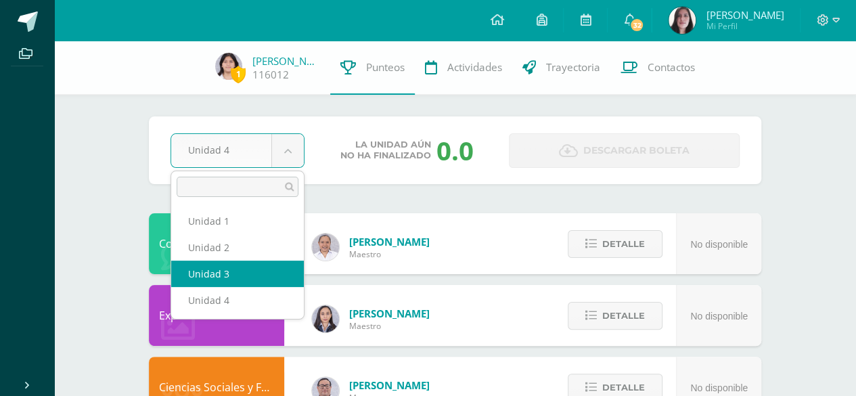
select select "Unidad 3"
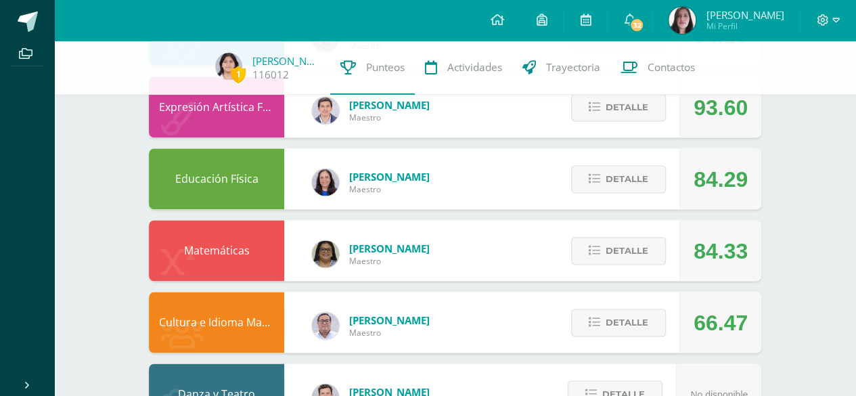
scroll to position [909, 0]
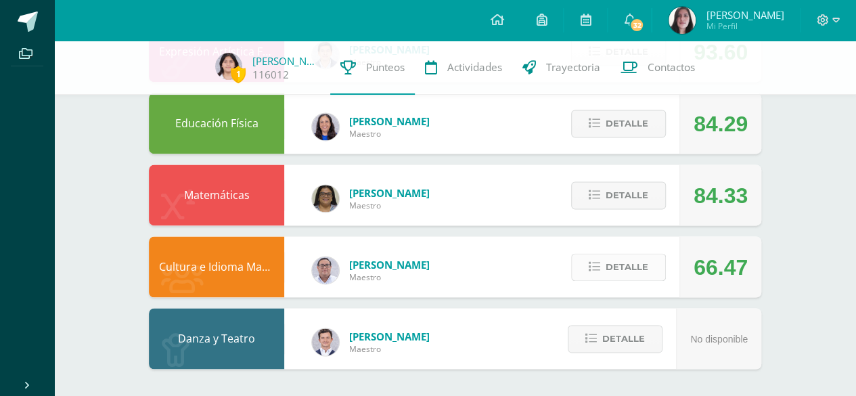
click at [595, 269] on icon at bounding box center [595, 267] width 12 height 12
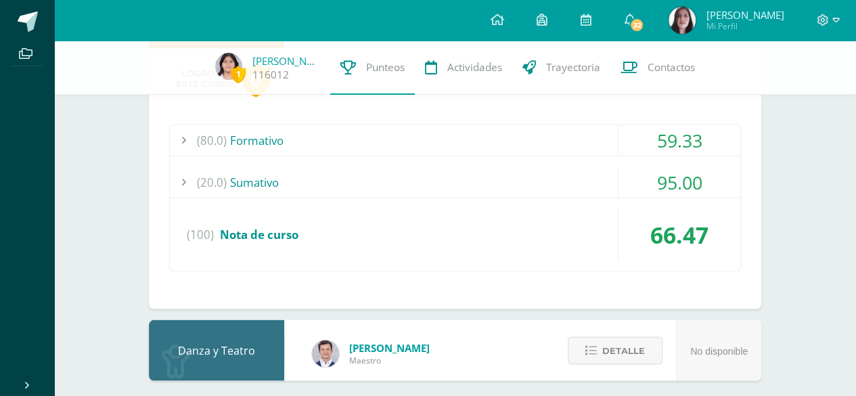
scroll to position [1162, 0]
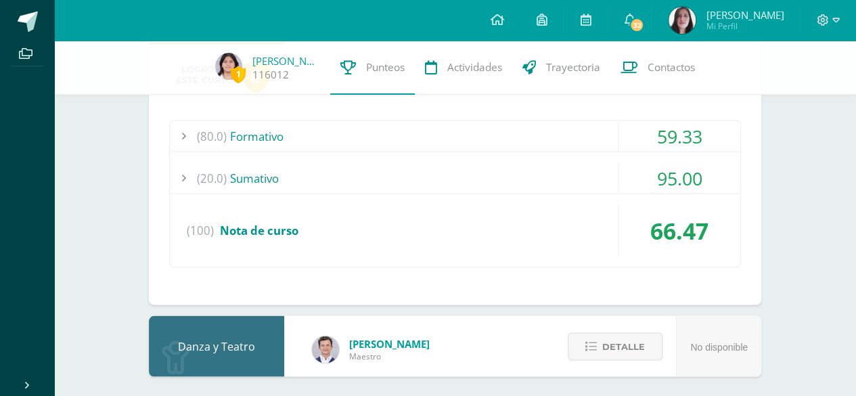
click at [627, 142] on div "59.33" at bounding box center [679, 135] width 122 height 30
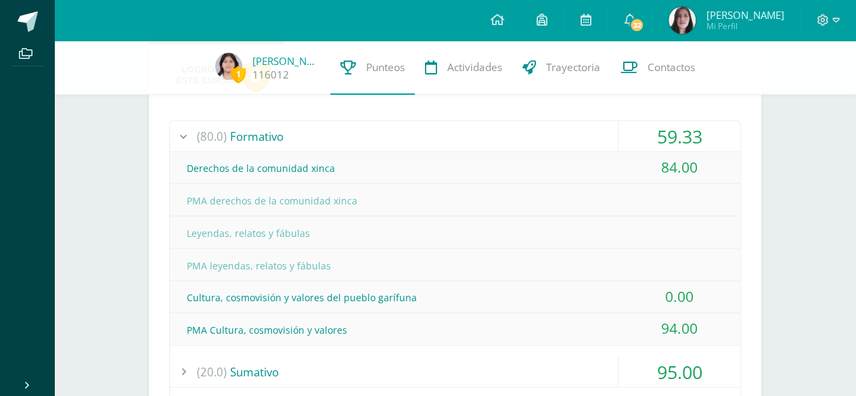
click at [627, 142] on div "59.33" at bounding box center [679, 135] width 122 height 30
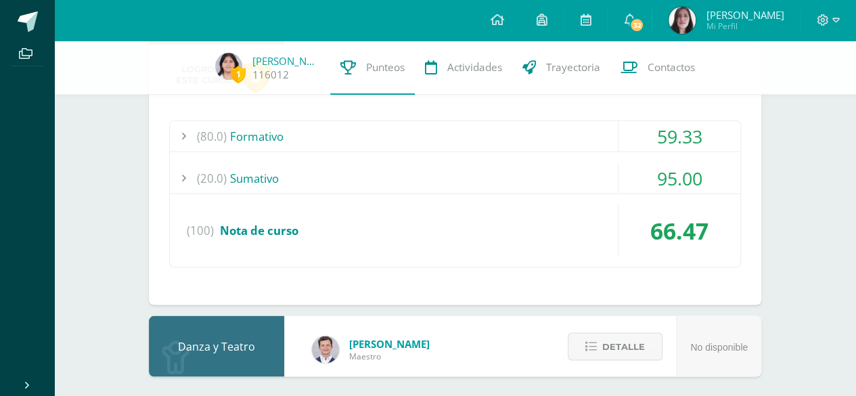
click at [627, 142] on div "59.33" at bounding box center [679, 135] width 122 height 30
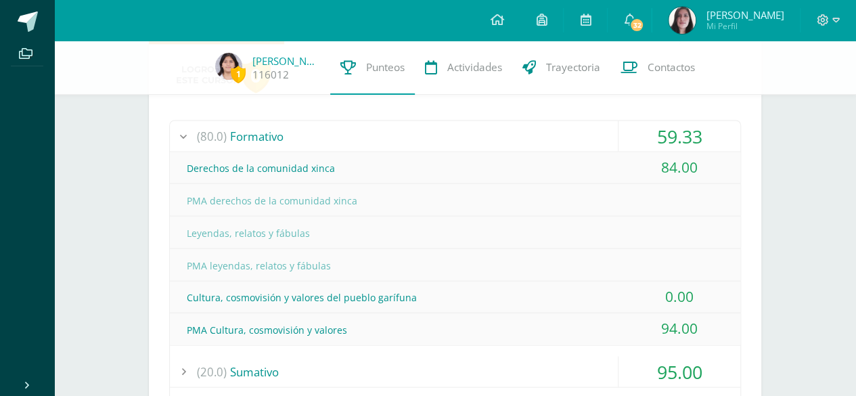
click at [627, 142] on div "59.33" at bounding box center [679, 135] width 122 height 30
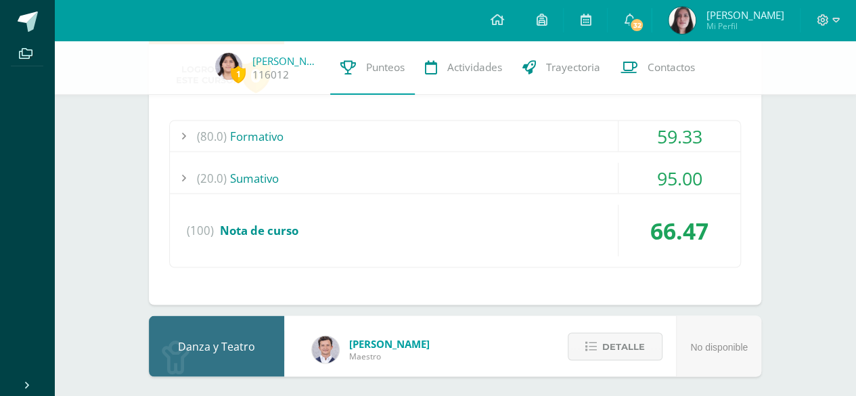
click at [627, 163] on div "95.00" at bounding box center [679, 177] width 122 height 30
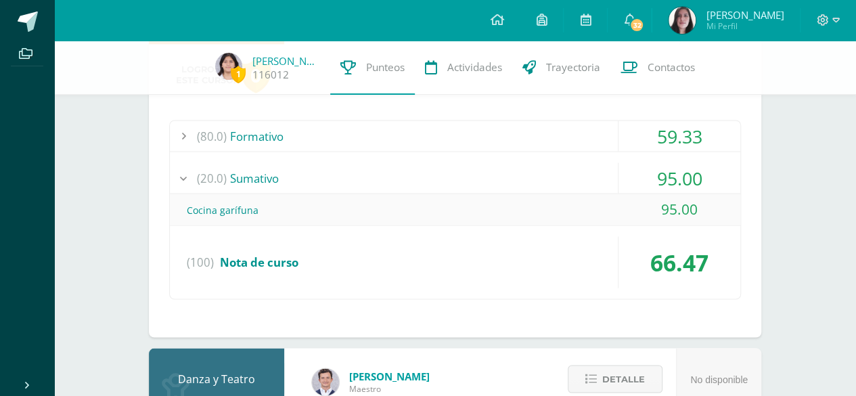
click at [627, 163] on div "95.00" at bounding box center [679, 177] width 122 height 30
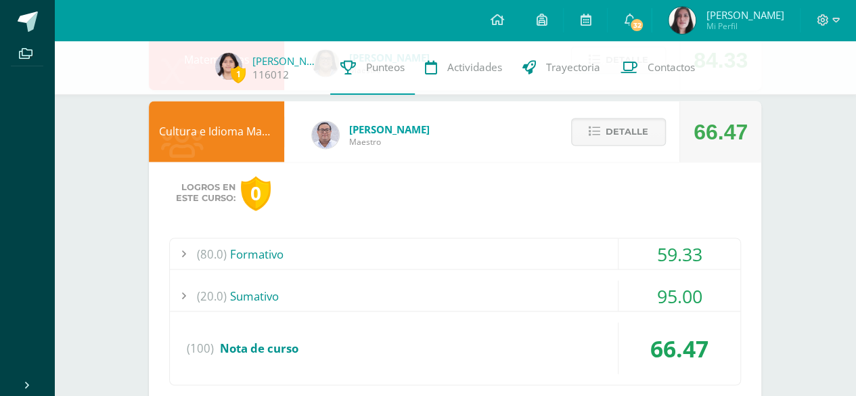
scroll to position [1043, 0]
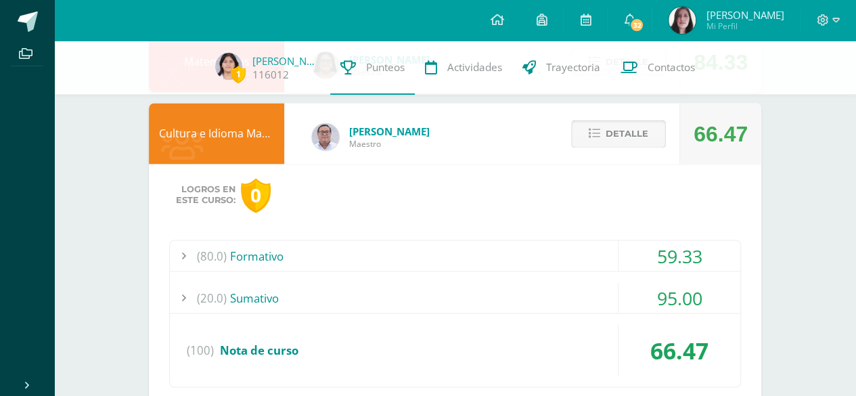
click at [631, 139] on span "Detalle" at bounding box center [627, 133] width 43 height 25
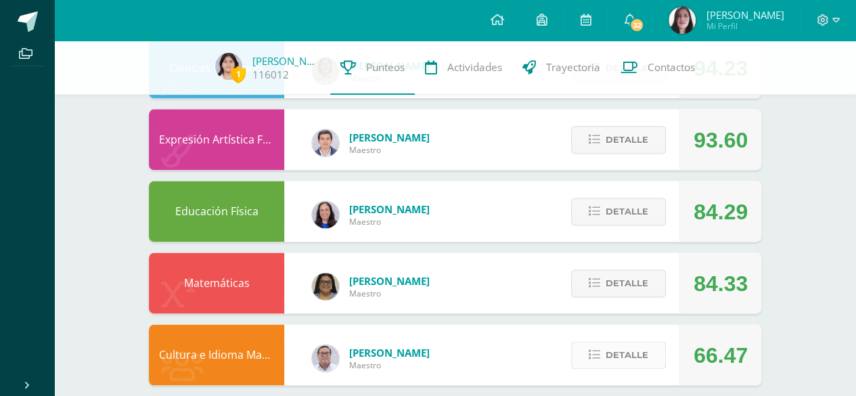
scroll to position [817, 0]
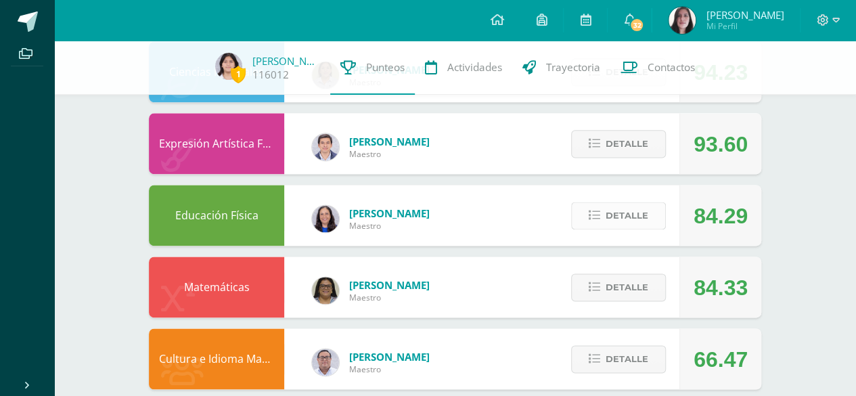
click at [618, 217] on span "Detalle" at bounding box center [627, 215] width 43 height 25
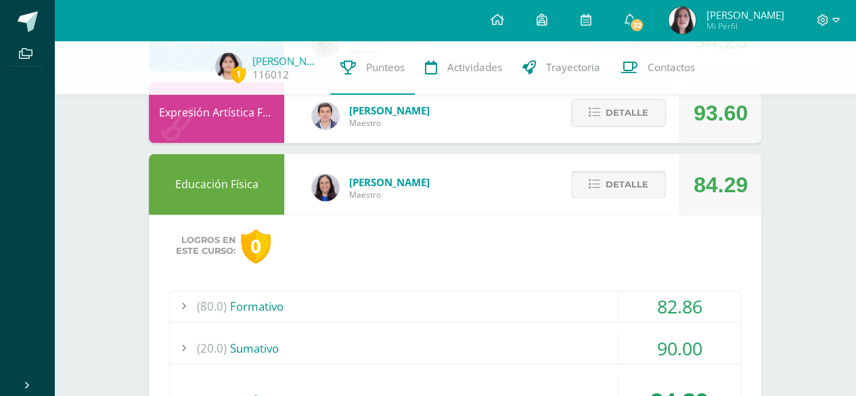
scroll to position [927, 0]
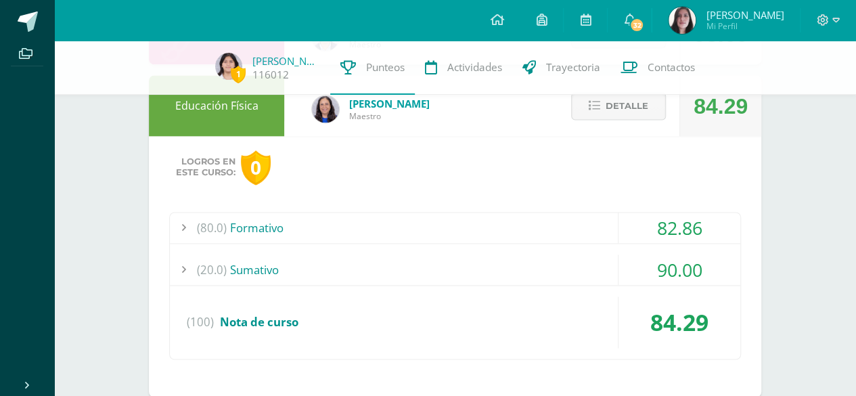
click at [655, 225] on div "82.86" at bounding box center [679, 227] width 122 height 30
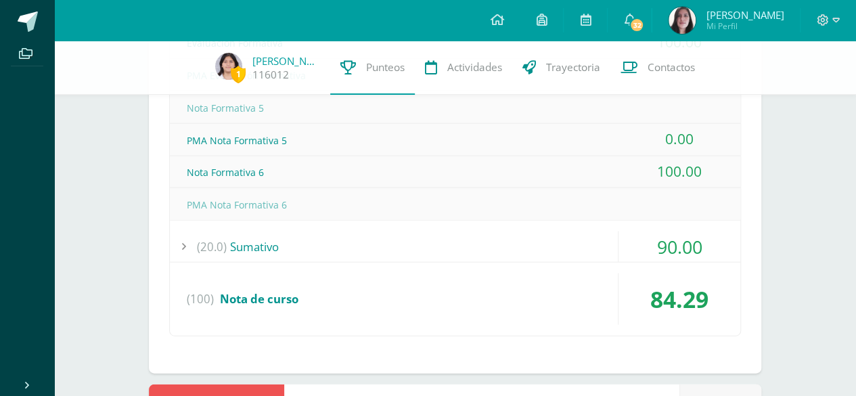
scroll to position [1413, 0]
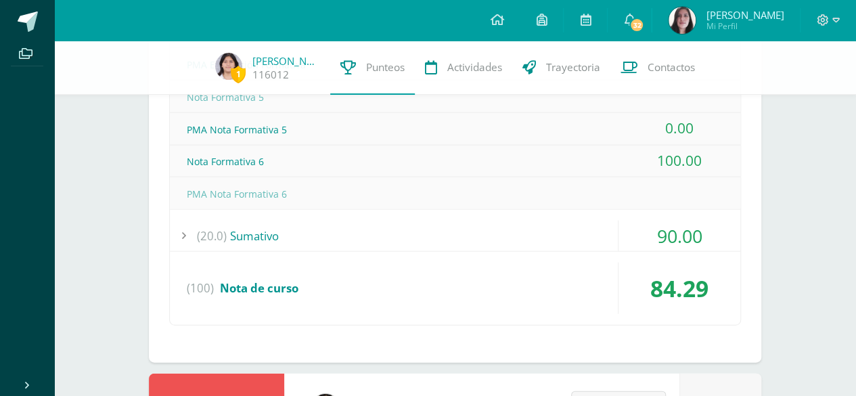
click at [568, 263] on div "(100) Nota de curso" at bounding box center [455, 288] width 570 height 51
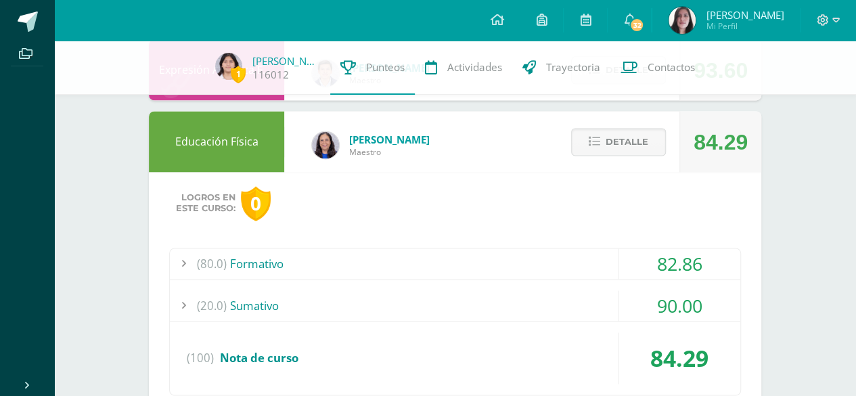
scroll to position [801, 0]
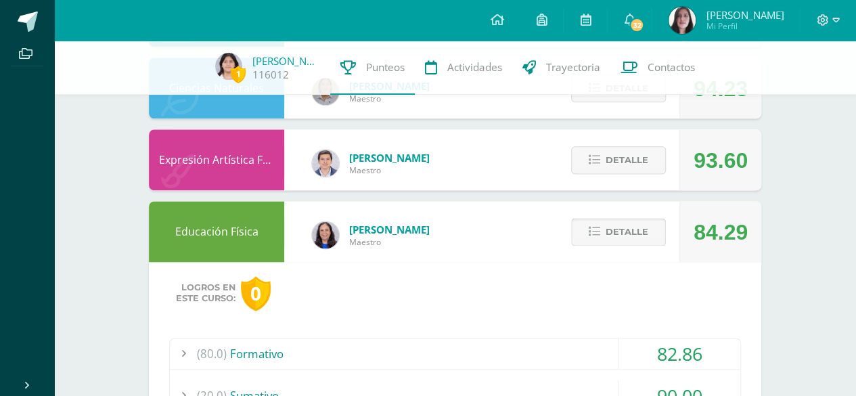
click at [647, 230] on span "Detalle" at bounding box center [627, 231] width 43 height 25
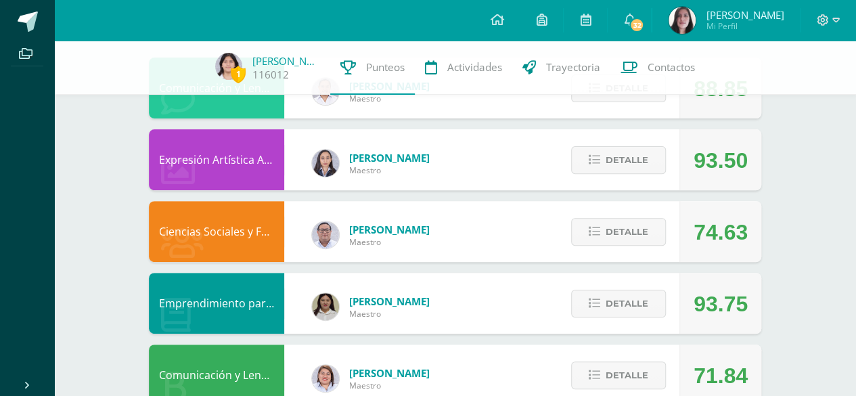
scroll to position [154, 0]
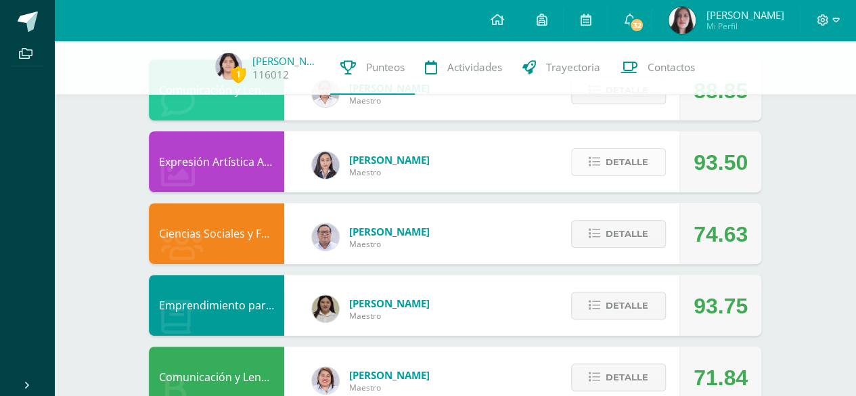
click at [634, 150] on span "Detalle" at bounding box center [627, 162] width 43 height 25
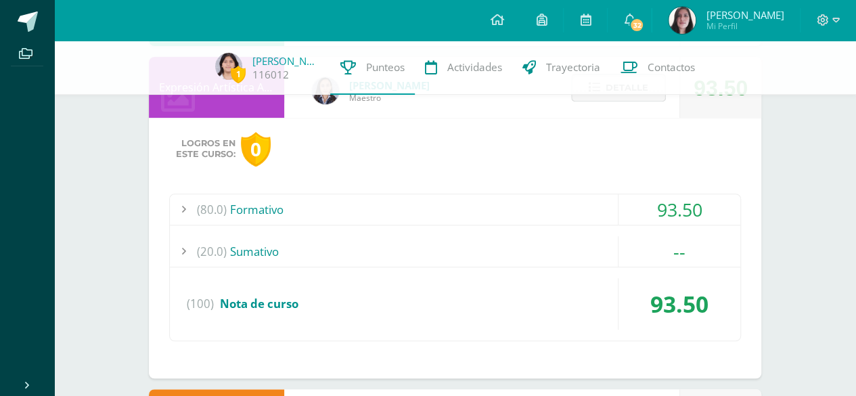
scroll to position [229, 0]
click at [697, 239] on div "--" at bounding box center [679, 250] width 122 height 30
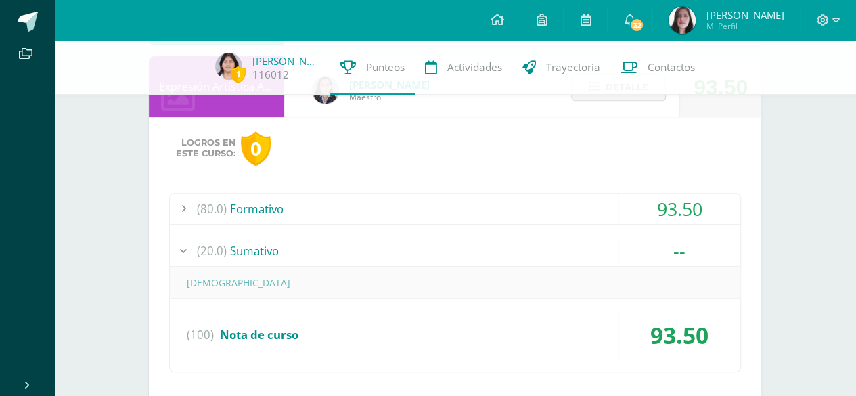
click at [686, 252] on div "--" at bounding box center [679, 250] width 122 height 30
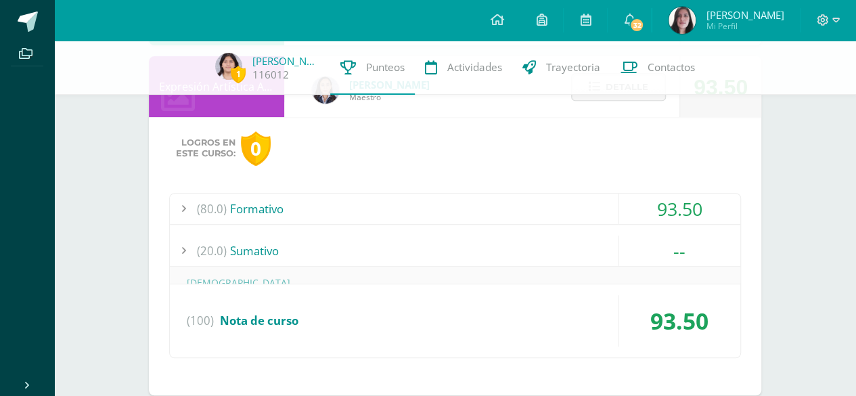
click at [701, 204] on div "93.50" at bounding box center [679, 209] width 122 height 30
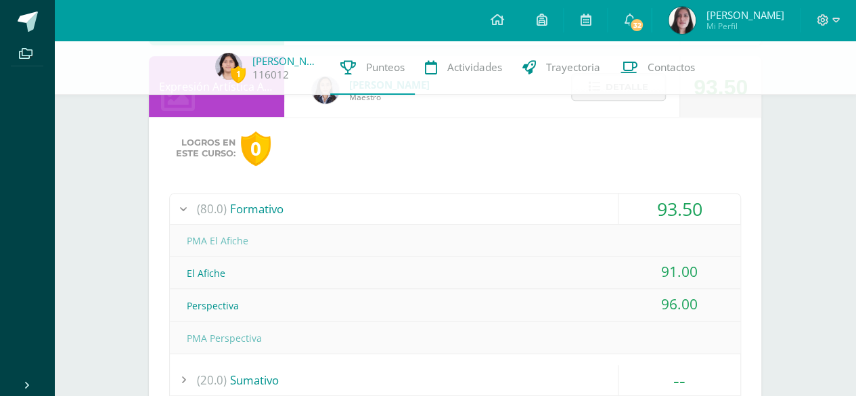
click at [700, 206] on div "93.50" at bounding box center [679, 209] width 122 height 30
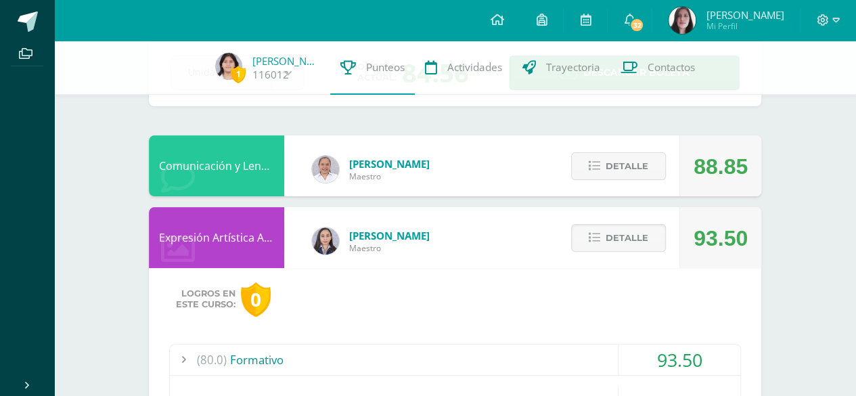
scroll to position [76, 0]
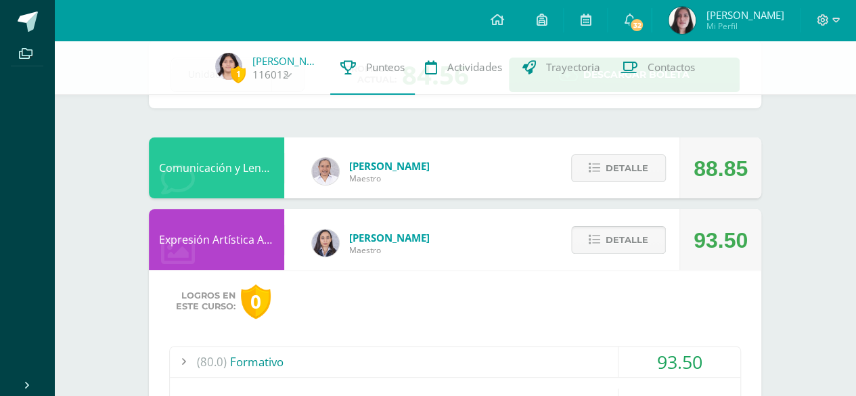
click at [652, 237] on button "Detalle" at bounding box center [618, 240] width 95 height 28
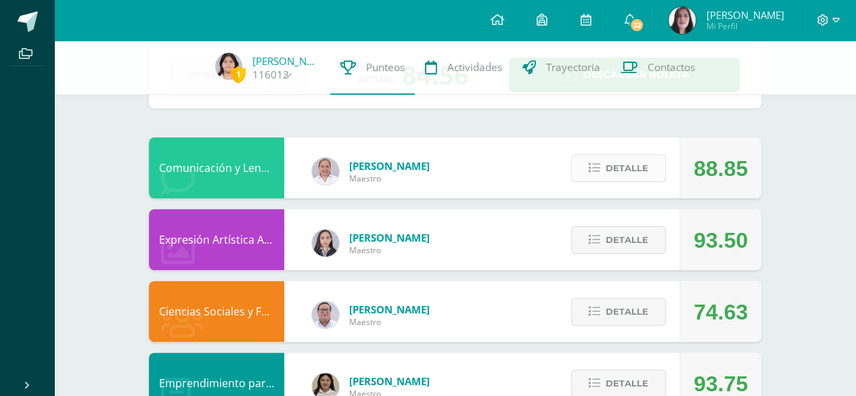
click at [654, 162] on button "Detalle" at bounding box center [618, 168] width 95 height 28
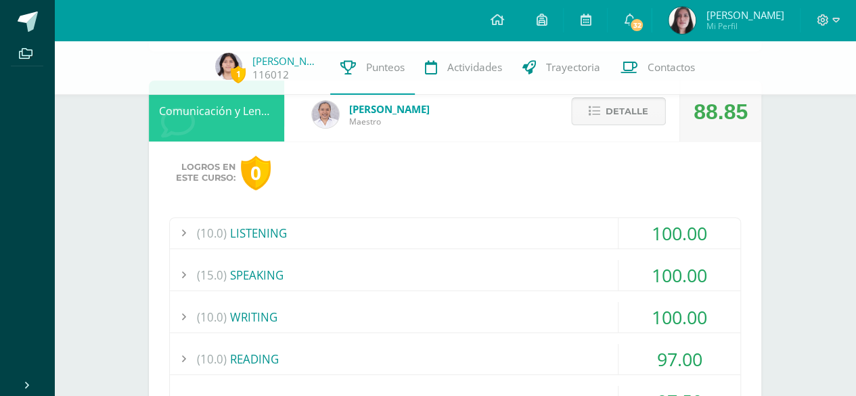
scroll to position [142, 0]
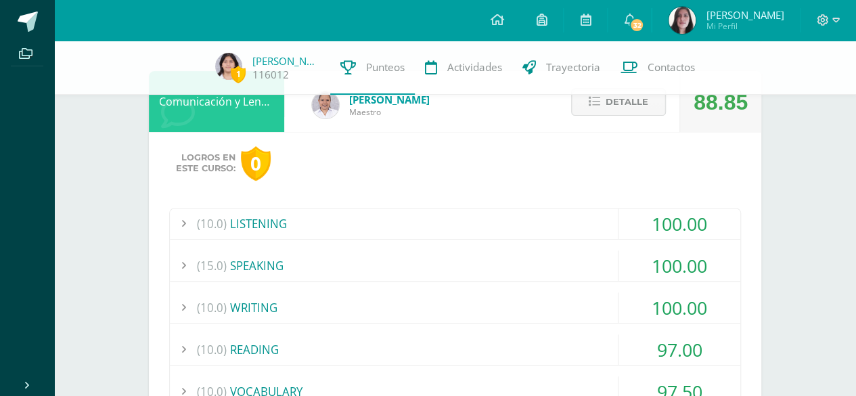
click at [709, 218] on div "100.00" at bounding box center [679, 223] width 122 height 30
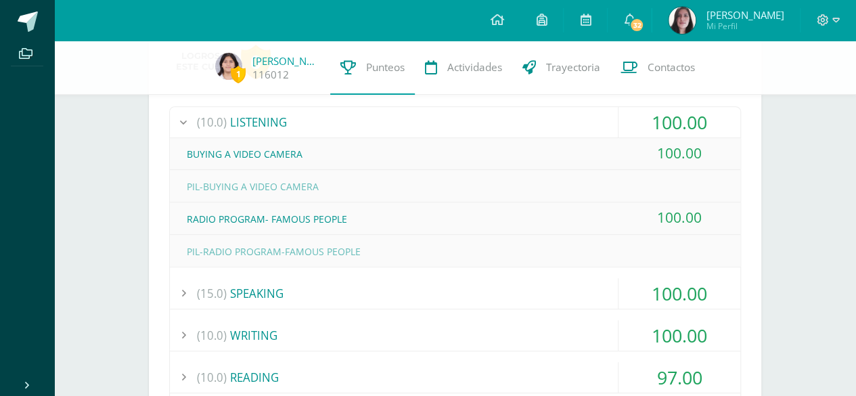
click at [698, 284] on div "100.00" at bounding box center [679, 293] width 122 height 30
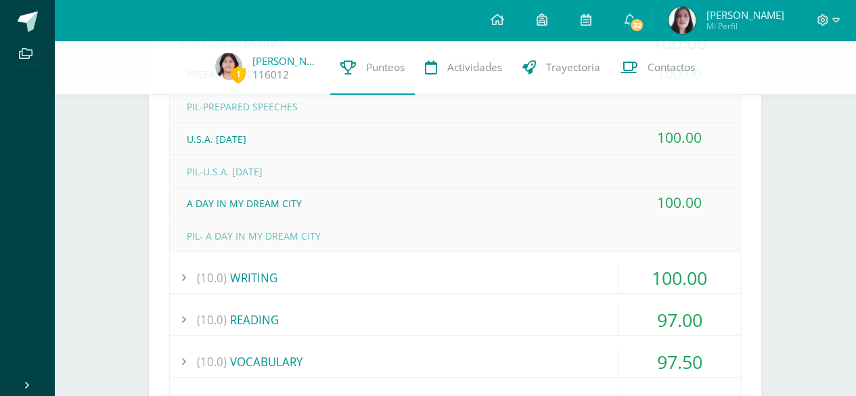
click at [704, 277] on div "100.00" at bounding box center [679, 278] width 122 height 30
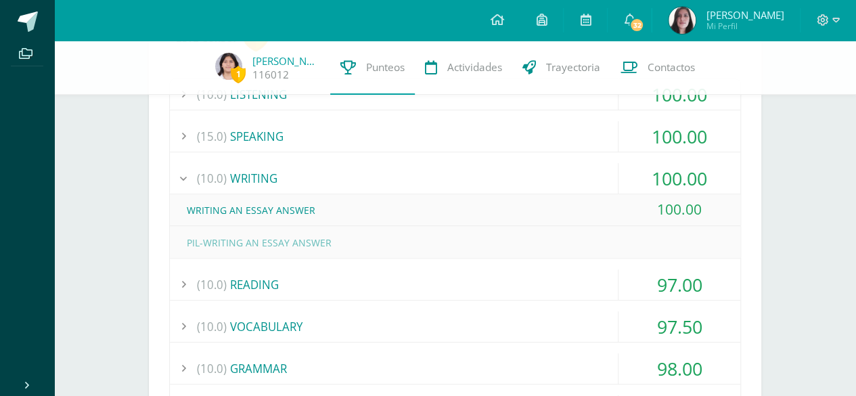
click at [706, 293] on div "97.00" at bounding box center [679, 284] width 122 height 30
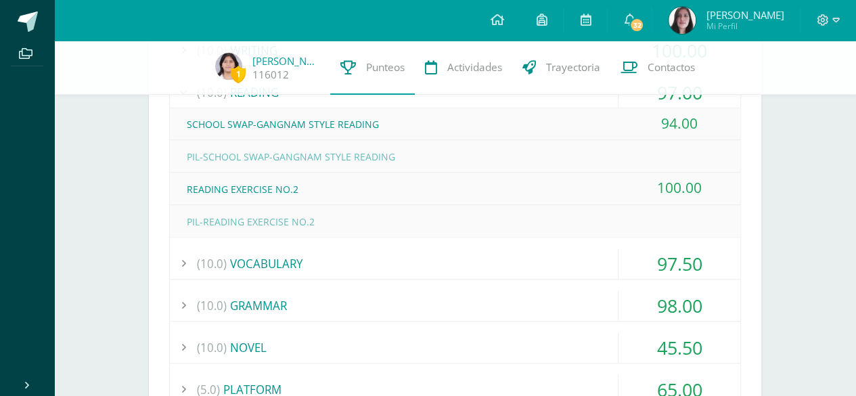
click at [700, 250] on div "97.50" at bounding box center [679, 263] width 122 height 30
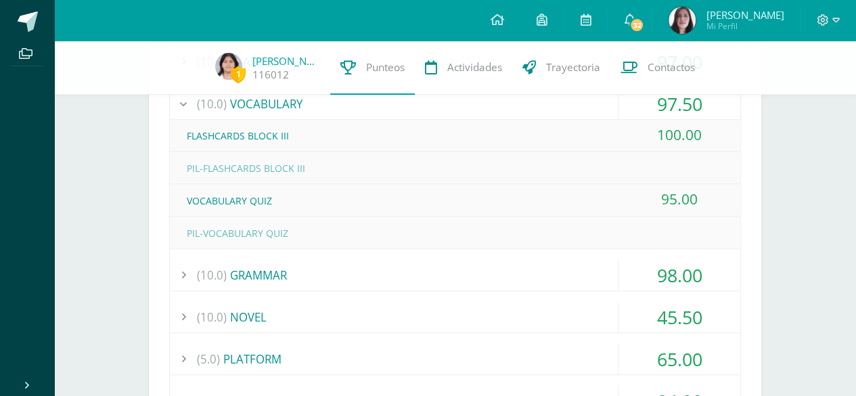
click at [705, 280] on div "98.00" at bounding box center [679, 275] width 122 height 30
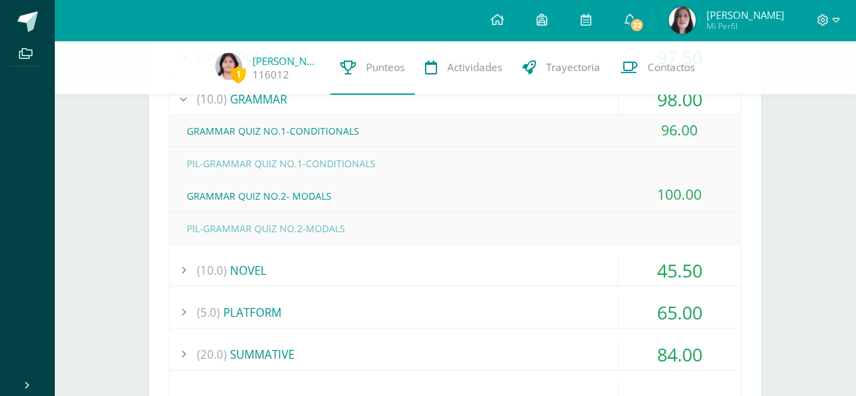
click at [709, 256] on div "45.50" at bounding box center [679, 270] width 122 height 30
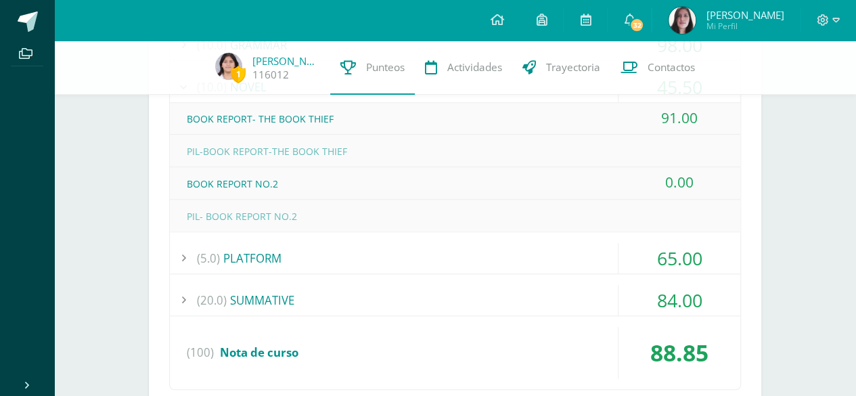
scroll to position [536, 0]
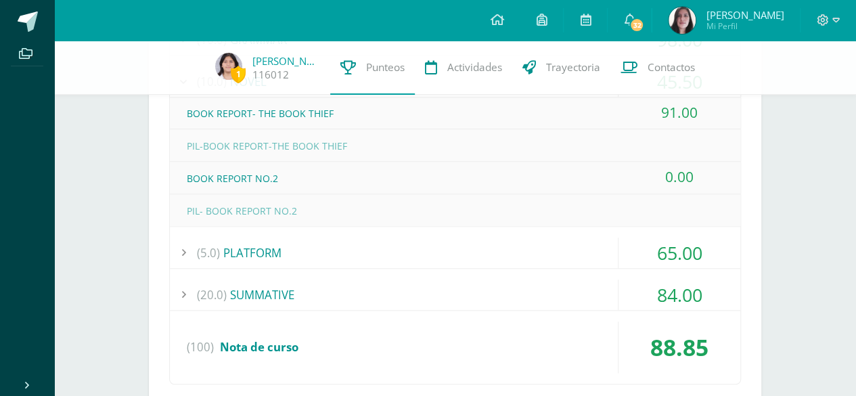
click at [713, 252] on div "65.00" at bounding box center [679, 252] width 122 height 30
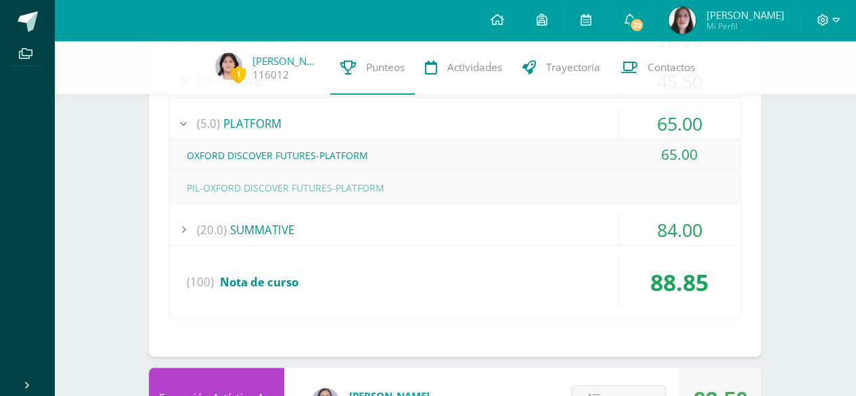
click at [713, 221] on div "84.00" at bounding box center [679, 229] width 122 height 30
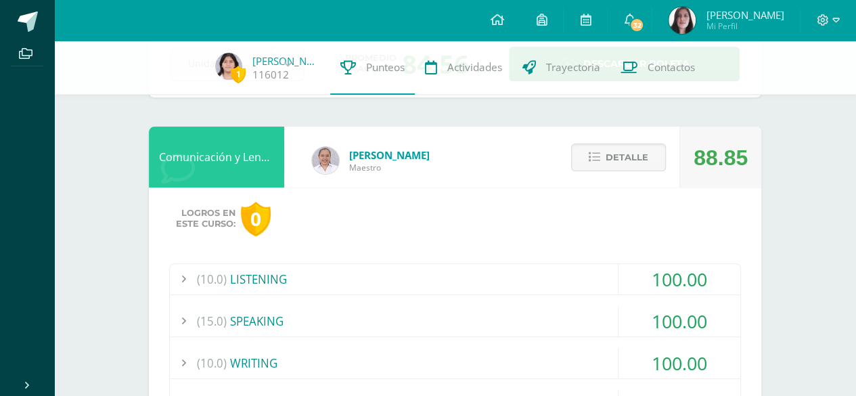
scroll to position [49, 0]
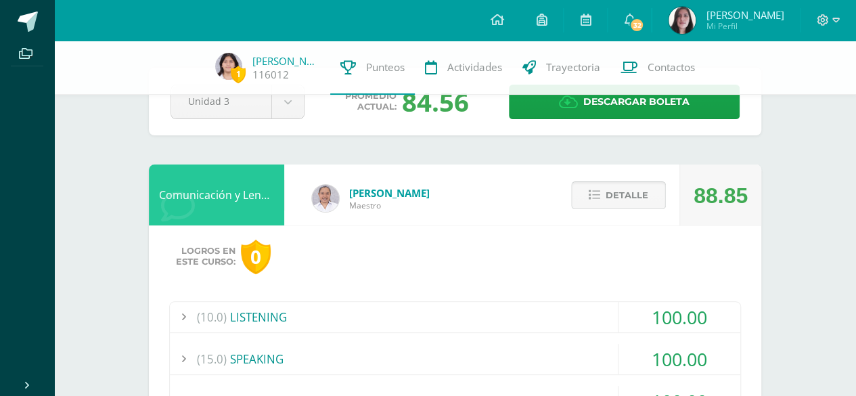
click at [649, 187] on button "Detalle" at bounding box center [618, 195] width 95 height 28
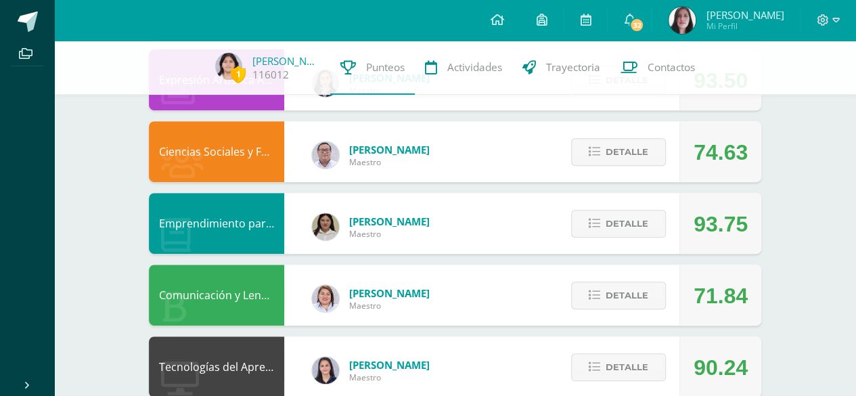
scroll to position [241, 0]
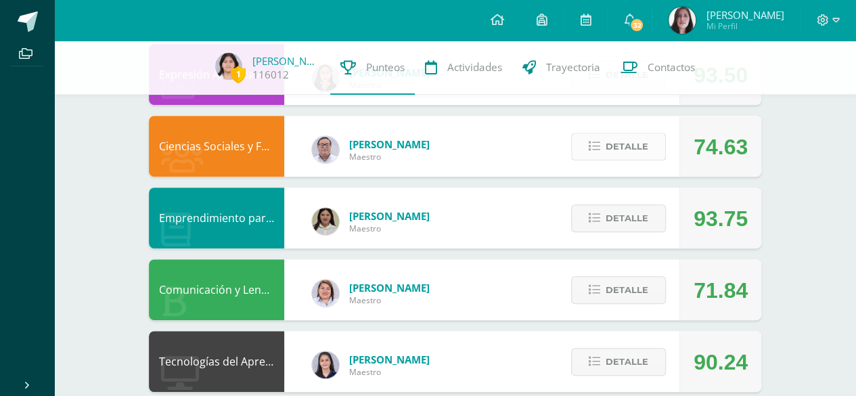
click at [640, 145] on span "Detalle" at bounding box center [627, 146] width 43 height 25
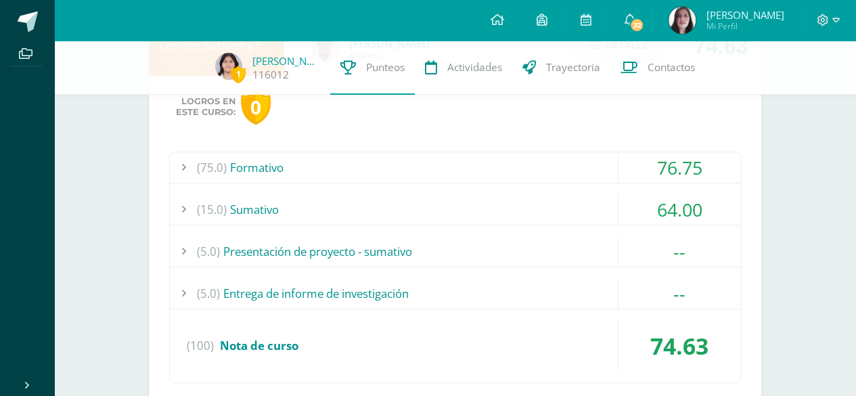
scroll to position [345, 0]
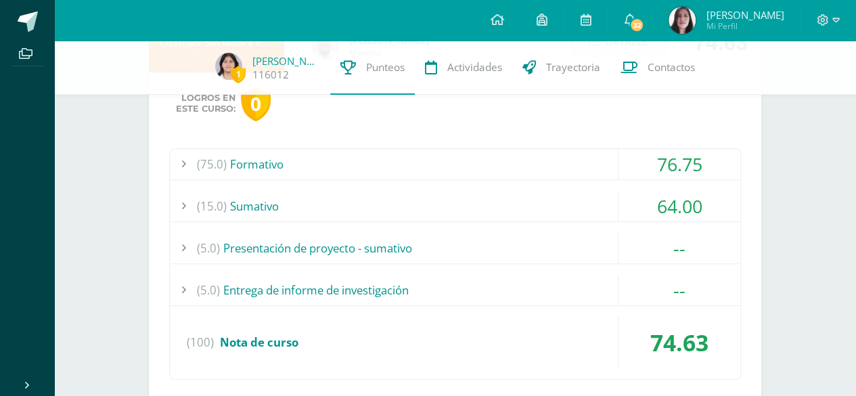
click at [689, 239] on div "--" at bounding box center [679, 248] width 122 height 30
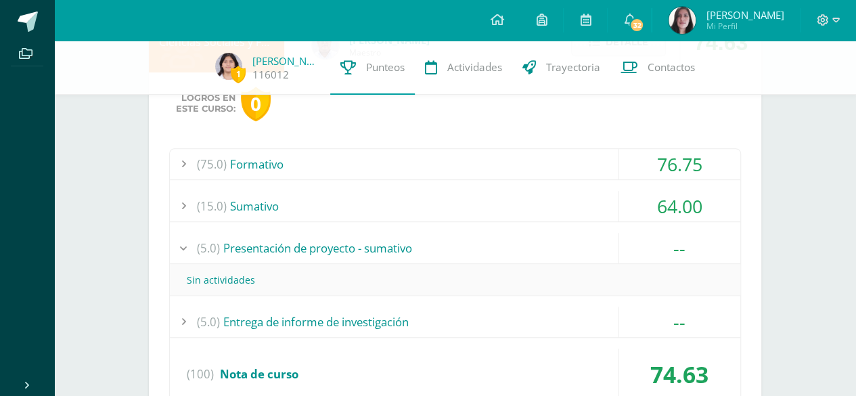
click at [692, 235] on div "--" at bounding box center [679, 248] width 122 height 30
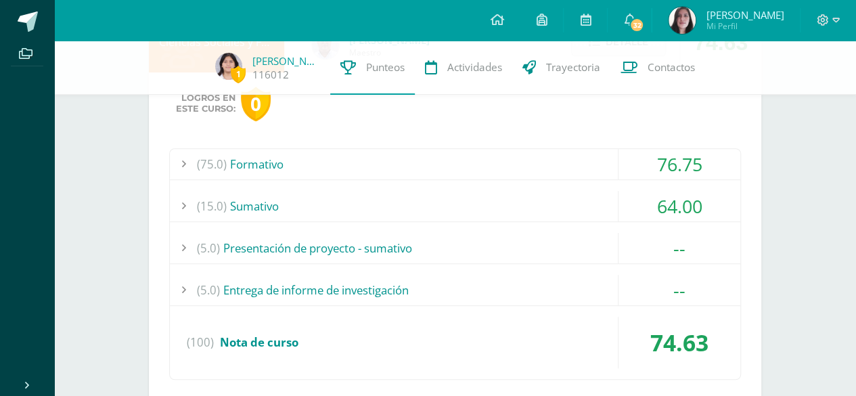
click at [686, 275] on div "--" at bounding box center [679, 290] width 122 height 30
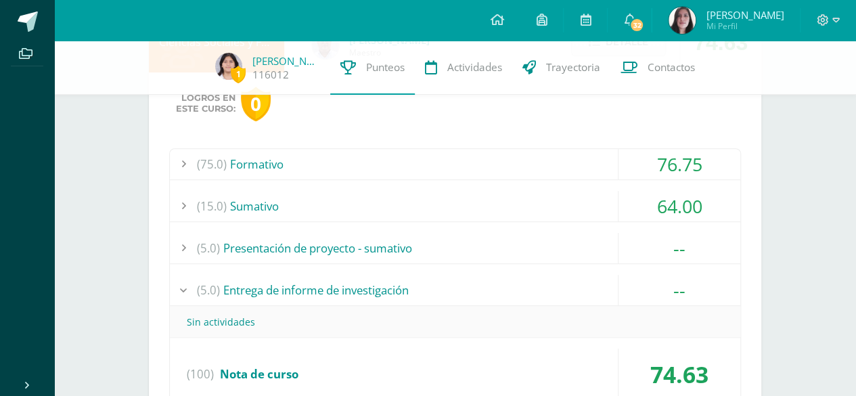
click at [684, 283] on div "--" at bounding box center [679, 290] width 122 height 30
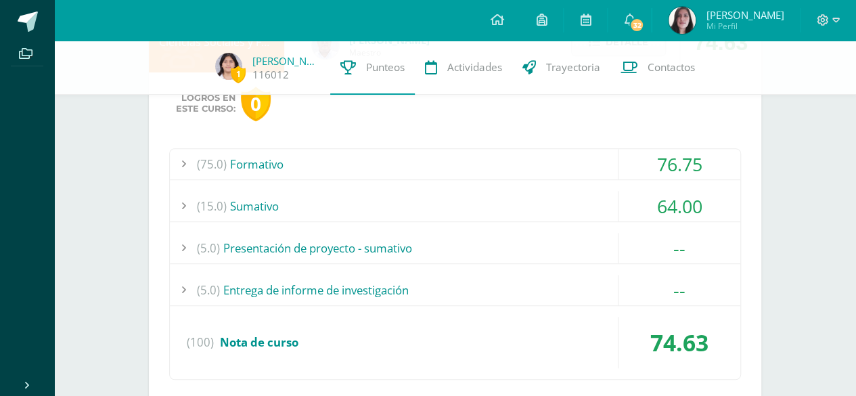
click at [698, 198] on div "64.00" at bounding box center [679, 206] width 122 height 30
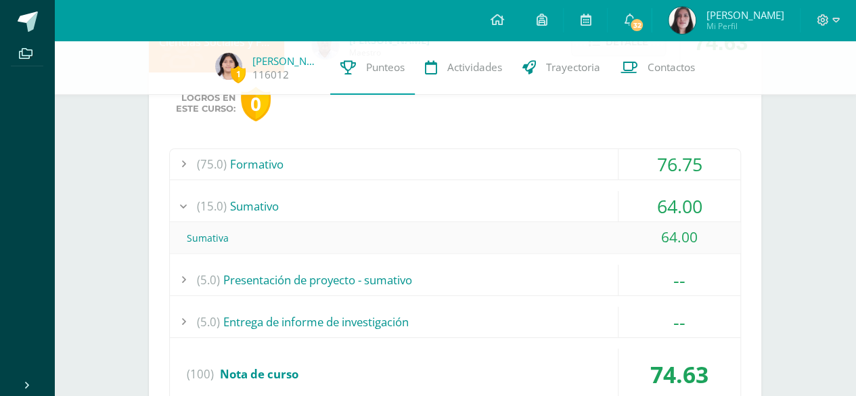
click at [693, 204] on div "64.00" at bounding box center [679, 206] width 122 height 30
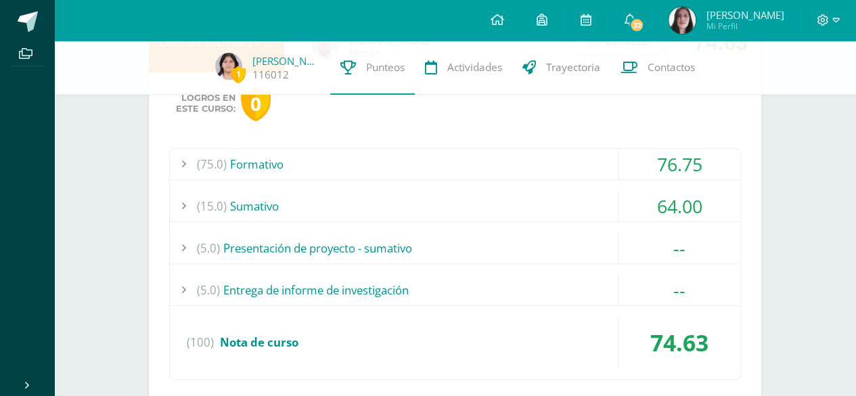
click at [696, 171] on div "76.75" at bounding box center [679, 164] width 122 height 30
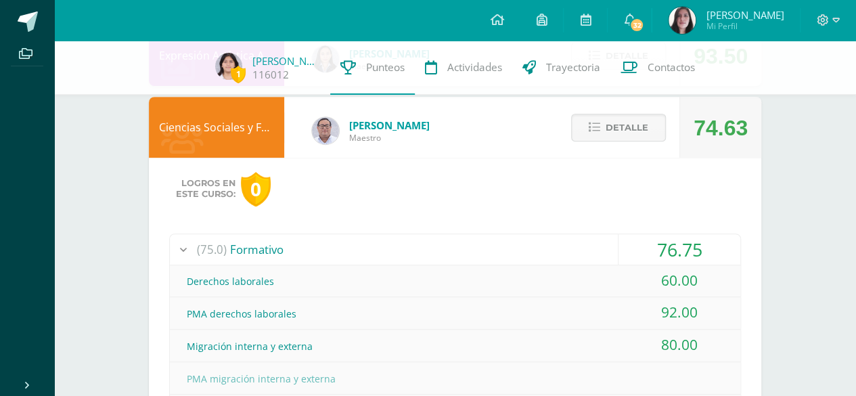
scroll to position [258, 0]
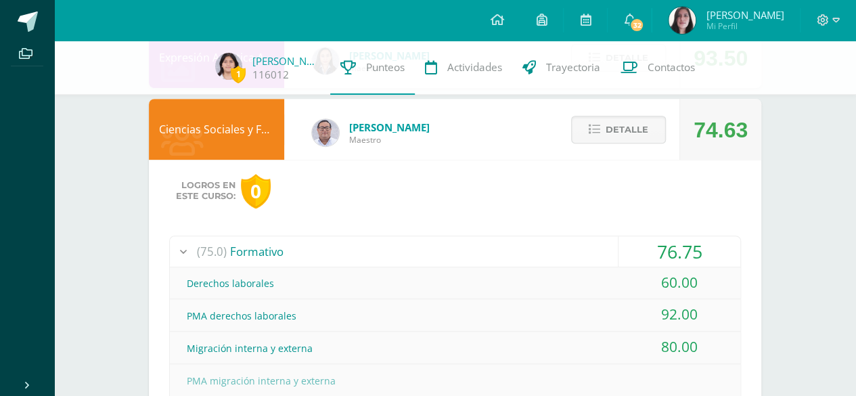
click at [687, 240] on div "76.75" at bounding box center [679, 251] width 122 height 30
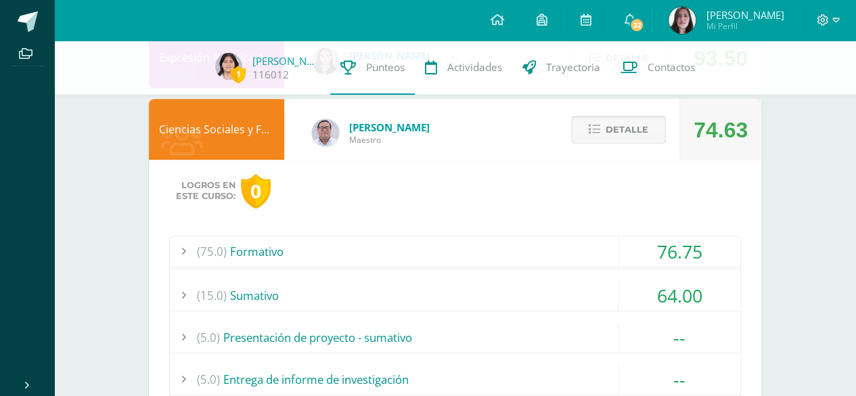
click at [598, 116] on button "Detalle" at bounding box center [618, 130] width 95 height 28
